Goal: Contribute content: Add original content to the website for others to see

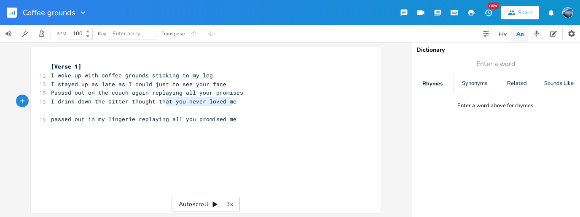
type textarea "you never loved me"
drag, startPoint x: 231, startPoint y: 101, endPoint x: 166, endPoint y: 105, distance: 65.4
click at [166, 105] on pre "I drink down the bitter thought that you never loved me" at bounding box center [201, 101] width 304 height 9
type textarea "I;ve"
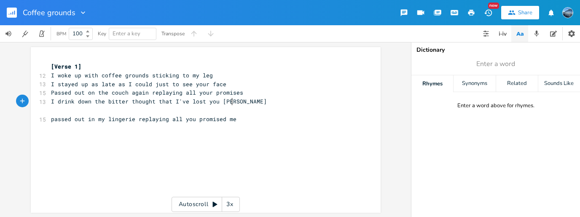
type textarea "'ve lost you again"
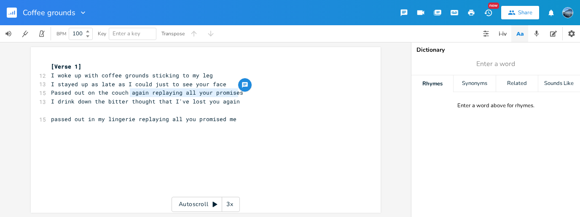
drag, startPoint x: 237, startPoint y: 91, endPoint x: 128, endPoint y: 94, distance: 109.6
click at [128, 95] on pre "Passed out on the couch again replaying all your promises" at bounding box center [201, 92] width 304 height 9
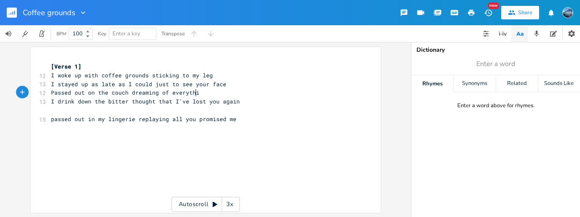
type textarea "dreaming of everythig"
type textarea "ng you promised me"
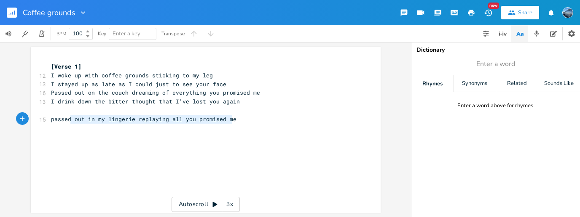
type textarea "passed out in my lingerie replaying all you promised me"
drag, startPoint x: 241, startPoint y: 120, endPoint x: 37, endPoint y: 123, distance: 204.4
click at [36, 122] on div "passed out in my lingerie replaying all you promised me x [Verse 1] 12 I woke u…" at bounding box center [206, 130] width 350 height 166
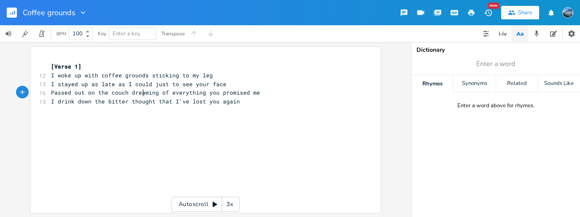
click at [139, 94] on span "Passed out on the couch dreaming of everything you promised me" at bounding box center [155, 93] width 209 height 8
type textarea "thinnk"
type textarea "king"
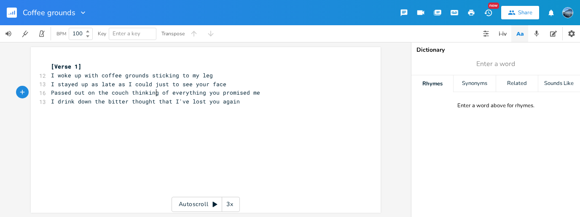
click at [164, 90] on span "Passed out on the couch thinking of everything you promised me" at bounding box center [155, 93] width 209 height 8
type textarea "bout"
click at [135, 91] on span "Passed out on the couch thinking bout everything you promised me" at bounding box center [159, 93] width 216 height 8
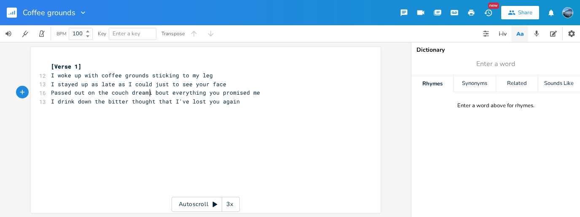
type textarea "dreamig"
type textarea "ng"
click at [164, 91] on span "Passed out on the couch dreaming bout everything you promised me" at bounding box center [159, 93] width 216 height 8
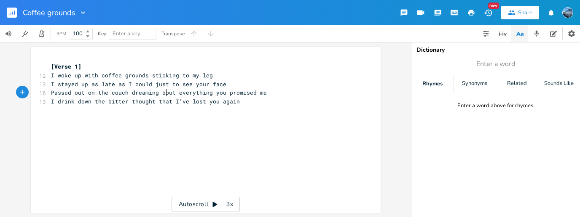
click at [164, 91] on span "Passed out on the couch dreaming bout everything you promised me" at bounding box center [159, 93] width 216 height 8
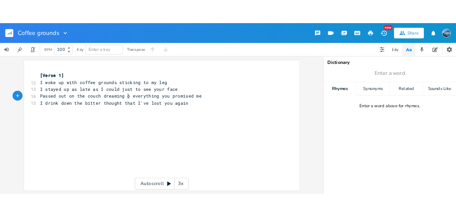
scroll to position [0, 5]
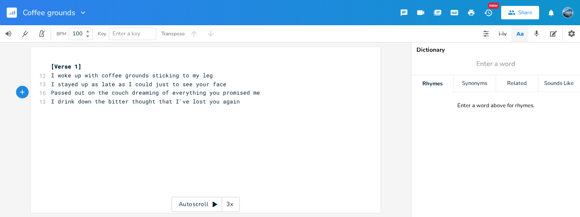
type textarea "of"
click at [240, 100] on pre "I drink down the bitter thought that I've lost you again" at bounding box center [201, 101] width 304 height 9
